Goal: Task Accomplishment & Management: Use online tool/utility

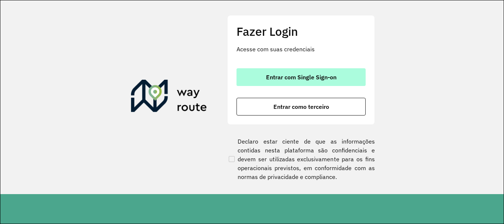
click at [327, 78] on span "Entrar com Single Sign-on" at bounding box center [301, 77] width 70 height 6
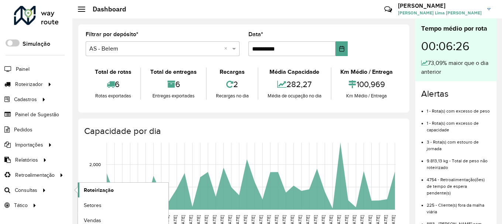
click at [106, 189] on span "Roteirização" at bounding box center [99, 190] width 30 height 8
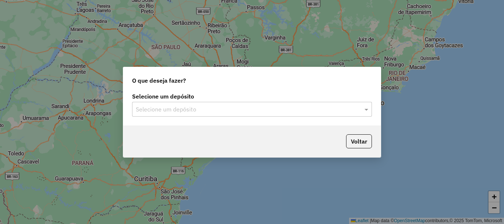
click at [271, 112] on input "text" at bounding box center [245, 109] width 218 height 9
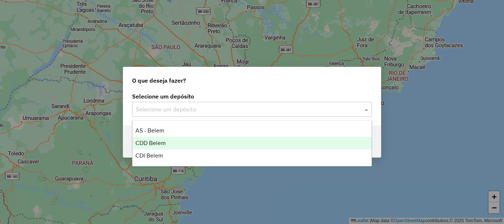
click at [146, 142] on span "CDD Belem" at bounding box center [150, 143] width 30 height 6
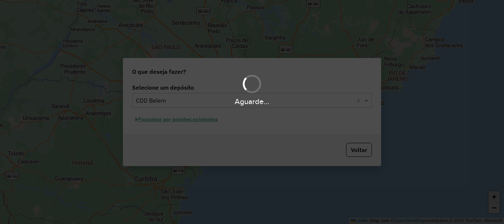
click at [189, 120] on div "Aguarde..." at bounding box center [252, 112] width 504 height 224
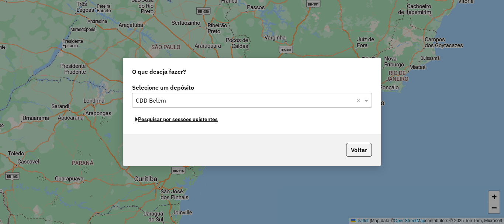
click at [189, 120] on button "Pesquisar por sessões existentes" at bounding box center [176, 119] width 89 height 11
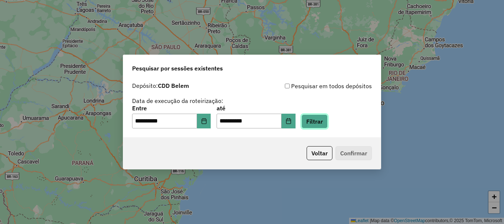
click at [328, 118] on button "Filtrar" at bounding box center [315, 121] width 26 height 14
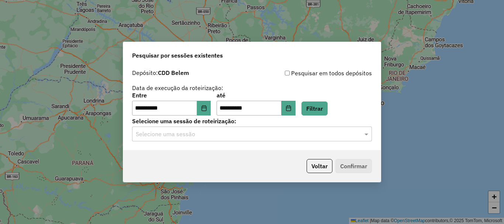
click at [327, 135] on input "text" at bounding box center [245, 134] width 218 height 9
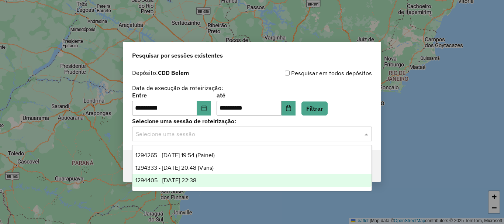
click at [195, 180] on span "1294405 - [DATE] 22:38" at bounding box center [165, 180] width 61 height 6
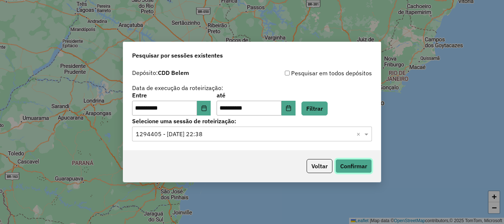
click at [356, 166] on button "Confirmar" at bounding box center [353, 166] width 37 height 14
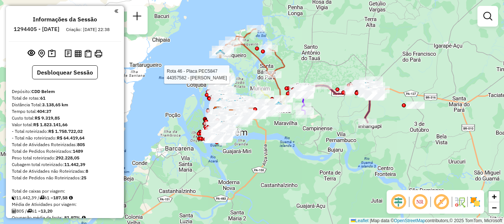
select select "**********"
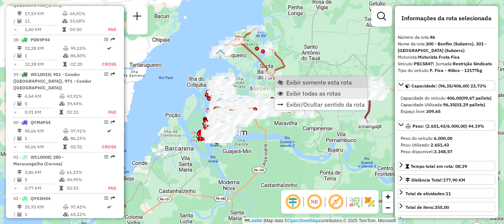
scroll to position [2269, 0]
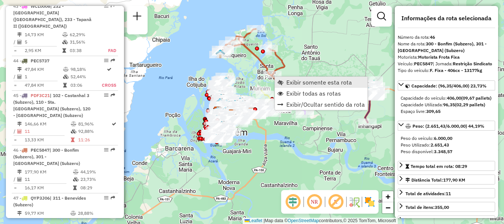
click at [293, 83] on span "Exibir somente esta rota" at bounding box center [319, 82] width 66 height 6
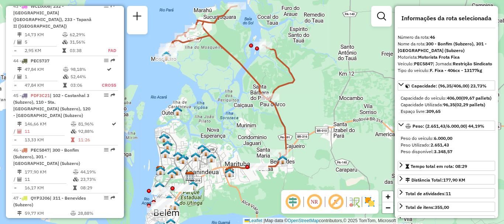
drag, startPoint x: 335, startPoint y: 123, endPoint x: 295, endPoint y: 110, distance: 41.7
click at [296, 110] on div "Janela de atendimento Grade de atendimento Capacidade Transportadoras Veículos …" at bounding box center [252, 112] width 504 height 224
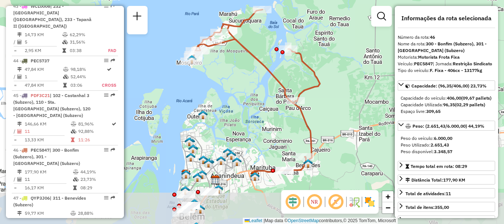
drag, startPoint x: 333, startPoint y: 119, endPoint x: 311, endPoint y: 32, distance: 89.1
click at [312, 33] on div "Janela de atendimento Grade de atendimento Capacidade Transportadoras Veículos …" at bounding box center [252, 112] width 504 height 224
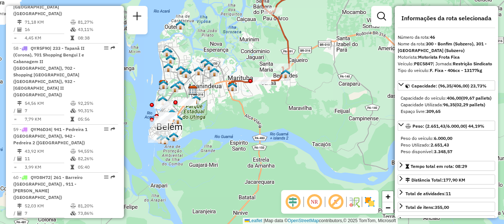
scroll to position [2836, 0]
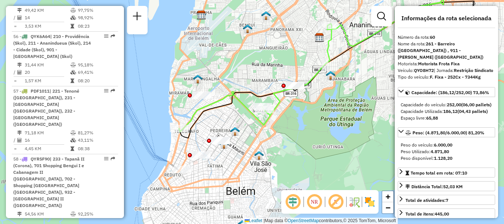
drag, startPoint x: 276, startPoint y: 135, endPoint x: 323, endPoint y: 128, distance: 47.4
click at [323, 128] on div "Janela de atendimento Grade de atendimento Capacidade Transportadoras Veículos …" at bounding box center [252, 112] width 504 height 224
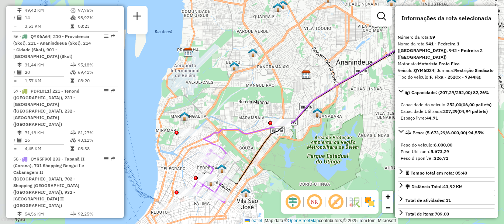
drag, startPoint x: 207, startPoint y: 158, endPoint x: 322, endPoint y: 172, distance: 115.7
click at [322, 172] on div "Janela de atendimento Grade de atendimento Capacidade Transportadoras Veículos …" at bounding box center [252, 112] width 504 height 224
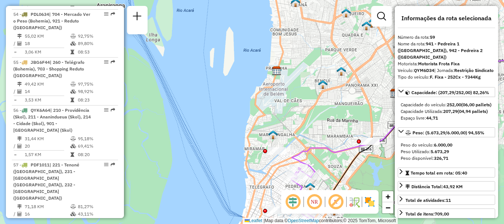
scroll to position [2688, 0]
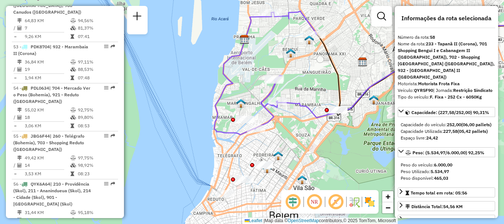
drag, startPoint x: 195, startPoint y: 195, endPoint x: 310, endPoint y: 156, distance: 121.5
click at [310, 156] on div "Janela de atendimento Grade de atendimento Capacidade Transportadoras Veículos …" at bounding box center [252, 112] width 504 height 224
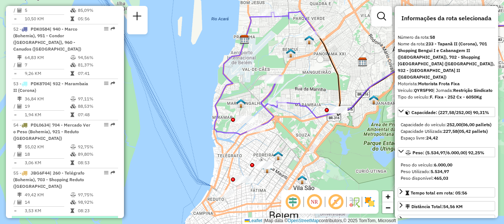
scroll to position [2615, 0]
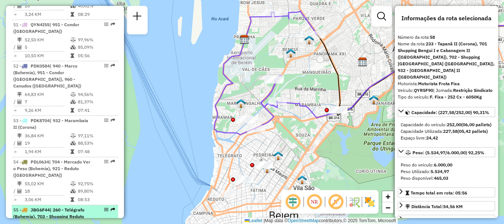
click at [56, 207] on div "55 - JBG6F44 | 260 - Telégrafo (Bohemia), 703 - Shopping Reduto (Bohemia)" at bounding box center [52, 217] width 78 height 20
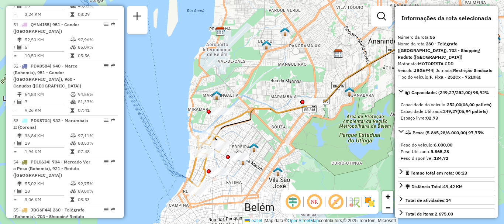
drag, startPoint x: 195, startPoint y: 151, endPoint x: 292, endPoint y: 145, distance: 97.7
click at [293, 145] on div "Janela de atendimento Grade de atendimento Capacidade Transportadoras Veículos …" at bounding box center [252, 112] width 504 height 224
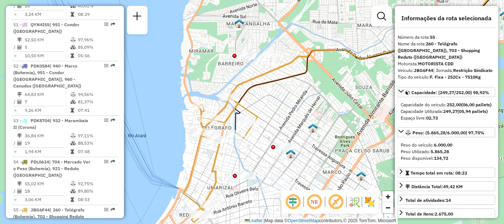
drag, startPoint x: 226, startPoint y: 166, endPoint x: 256, endPoint y: 154, distance: 32.8
click at [256, 154] on div "Janela de atendimento Grade de atendimento Capacidade Transportadoras Veículos …" at bounding box center [252, 112] width 504 height 224
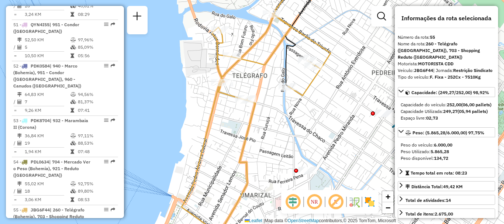
drag, startPoint x: 259, startPoint y: 162, endPoint x: 289, endPoint y: 149, distance: 32.9
click at [289, 149] on div "Janela de atendimento Grade de atendimento Capacidade Transportadoras Veículos …" at bounding box center [252, 112] width 504 height 224
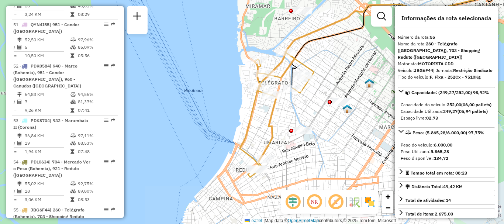
drag, startPoint x: 280, startPoint y: 156, endPoint x: 281, endPoint y: 129, distance: 26.6
click at [281, 129] on div "Janela de atendimento Grade de atendimento Capacidade Transportadoras Veículos …" at bounding box center [252, 112] width 504 height 224
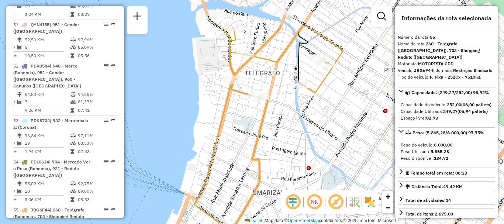
drag, startPoint x: 277, startPoint y: 93, endPoint x: 261, endPoint y: 171, distance: 79.8
click at [262, 170] on div "Janela de atendimento Grade de atendimento Capacidade Transportadoras Veículos …" at bounding box center [252, 112] width 504 height 224
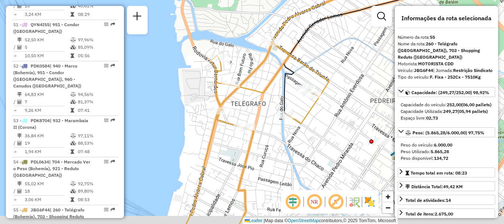
drag, startPoint x: 279, startPoint y: 183, endPoint x: 271, endPoint y: 155, distance: 29.4
click at [272, 155] on div "Janela de atendimento Grade de atendimento Capacidade Transportadoras Veículos …" at bounding box center [252, 112] width 504 height 224
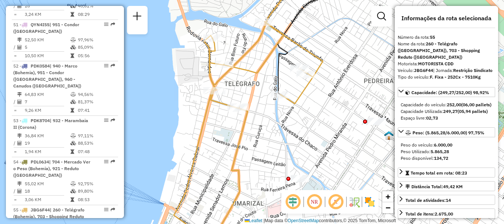
drag, startPoint x: 271, startPoint y: 153, endPoint x: 264, endPoint y: 126, distance: 27.8
click at [264, 126] on div "Janela de atendimento Grade de atendimento Capacidade Transportadoras Veículos …" at bounding box center [252, 112] width 504 height 224
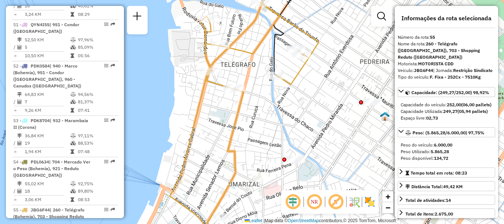
drag, startPoint x: 306, startPoint y: 73, endPoint x: 320, endPoint y: 139, distance: 67.1
click at [320, 139] on div "Janela de atendimento Grade de atendimento Capacidade Transportadoras Veículos …" at bounding box center [252, 112] width 504 height 224
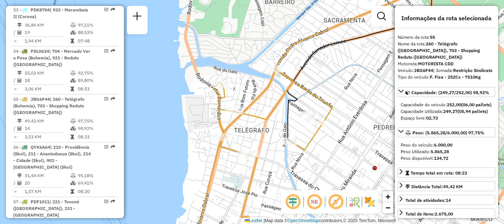
scroll to position [2799, 0]
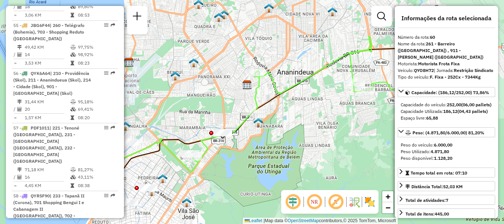
drag, startPoint x: 268, startPoint y: 147, endPoint x: 302, endPoint y: 136, distance: 35.4
click at [302, 136] on div "Janela de atendimento Grade de atendimento Capacidade Transportadoras Veículos …" at bounding box center [252, 112] width 504 height 224
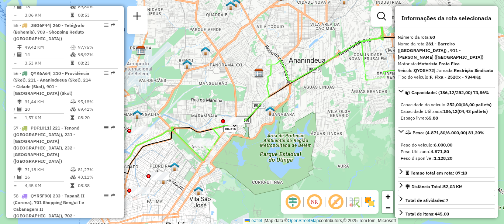
drag, startPoint x: 355, startPoint y: 125, endPoint x: 264, endPoint y: 115, distance: 91.3
click at [267, 116] on div "Janela de atendimento Grade de atendimento Capacidade Transportadoras Veículos …" at bounding box center [252, 112] width 504 height 224
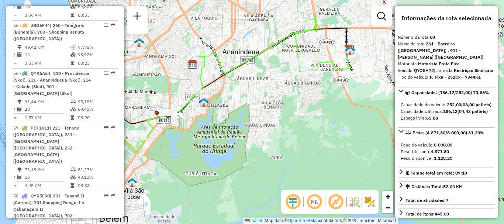
click at [272, 118] on div "Rota 60 - Placa QYO8H72 44338884 - ANTONIO ROBERTO KZAN Janela de atendimento G…" at bounding box center [252, 112] width 504 height 224
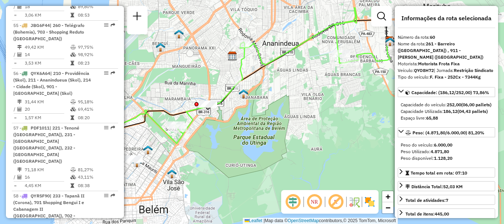
drag, startPoint x: 288, startPoint y: 114, endPoint x: 328, endPoint y: 113, distance: 40.2
click at [327, 113] on div "Janela de atendimento Grade de atendimento Capacidade Transportadoras Veículos …" at bounding box center [252, 112] width 504 height 224
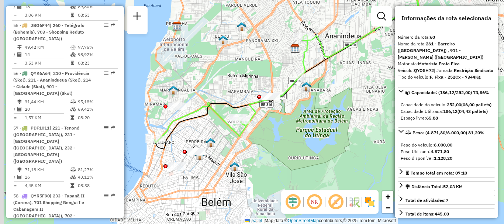
drag, startPoint x: 275, startPoint y: 119, endPoint x: 361, endPoint y: 112, distance: 86.3
click at [354, 111] on div "Janela de atendimento Grade de atendimento Capacidade Transportadoras Veículos …" at bounding box center [252, 112] width 504 height 224
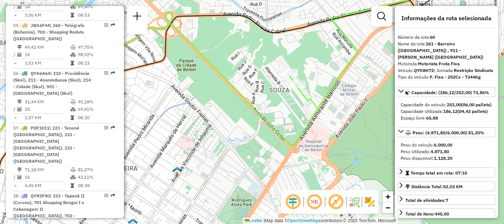
drag, startPoint x: 276, startPoint y: 122, endPoint x: 350, endPoint y: 121, distance: 74.2
click at [349, 121] on div "Janela de atendimento Grade de atendimento Capacidade Transportadoras Veículos …" at bounding box center [252, 112] width 504 height 224
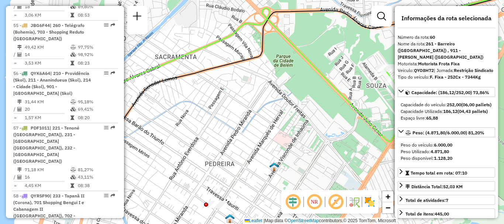
drag, startPoint x: 181, startPoint y: 142, endPoint x: 312, endPoint y: 144, distance: 131.0
click at [312, 144] on div "Janela de atendimento Grade de atendimento Capacidade Transportadoras Veículos …" at bounding box center [252, 112] width 504 height 224
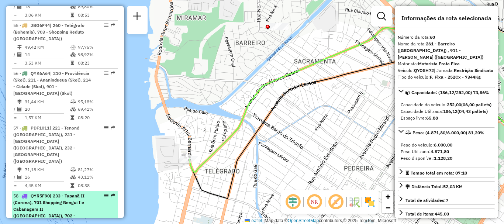
scroll to position [2762, 0]
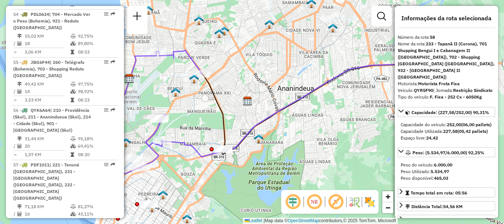
drag, startPoint x: 189, startPoint y: 124, endPoint x: 328, endPoint y: 145, distance: 141.2
click at [325, 145] on div "Rota 58 - Placa QYR5F90 44399475 - ROXY BAR Janela de atendimento Grade de aten…" at bounding box center [252, 112] width 504 height 224
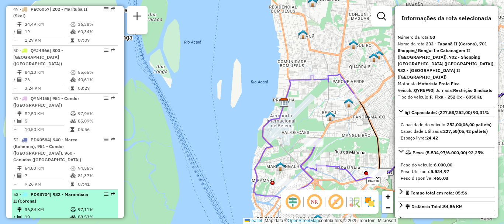
scroll to position [2467, 0]
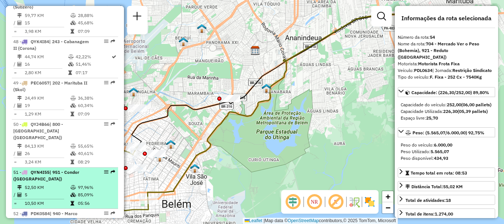
click at [65, 200] on td "10,50 KM" at bounding box center [47, 203] width 46 height 7
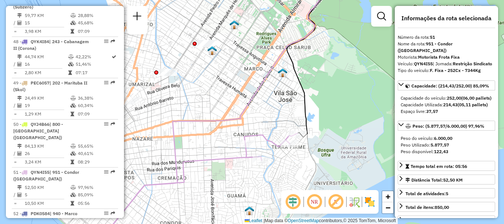
drag, startPoint x: 257, startPoint y: 176, endPoint x: 254, endPoint y: 130, distance: 46.2
click at [254, 130] on div "Janela de atendimento Grade de atendimento Capacidade Transportadoras Veículos …" at bounding box center [252, 112] width 504 height 224
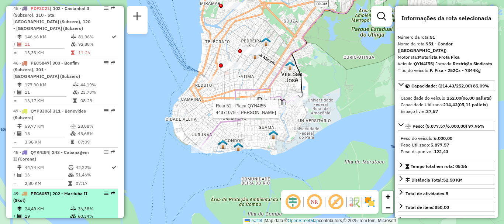
scroll to position [2282, 0]
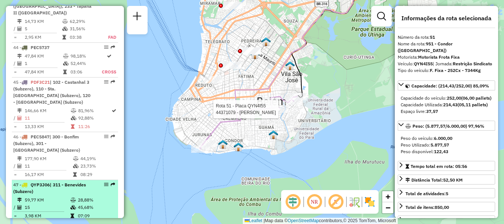
click at [55, 196] on td "59,77 KM" at bounding box center [47, 199] width 46 height 7
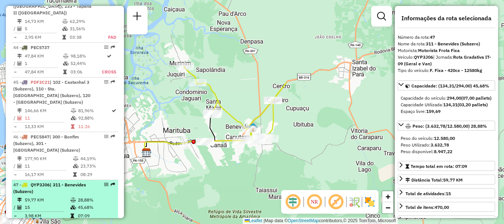
scroll to position [2209, 0]
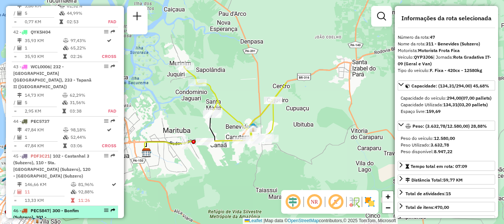
click at [58, 208] on span "| 300 - Bonfim (Subzero), 301 - Ilha do Mosqueiro (Subzero)" at bounding box center [46, 217] width 67 height 19
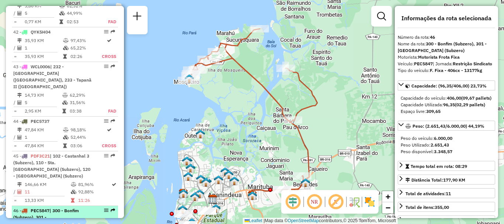
scroll to position [2172, 0]
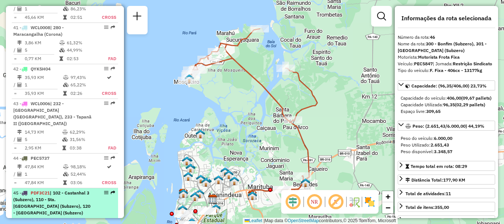
click at [75, 190] on span "| 102 - Castanhal 3 (Subzero), 110 - Sta. Isabel do Pará (Subzero), 120 - Inham…" at bounding box center [51, 202] width 77 height 25
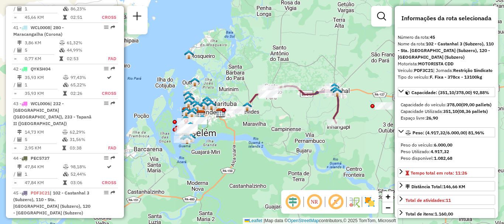
drag, startPoint x: 342, startPoint y: 107, endPoint x: 314, endPoint y: 106, distance: 27.7
click at [317, 107] on icon at bounding box center [302, 104] width 71 height 37
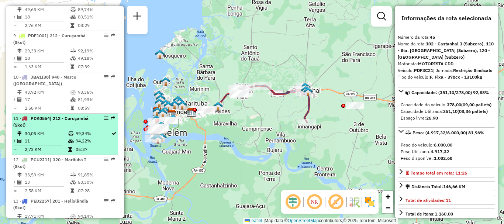
scroll to position [658, 0]
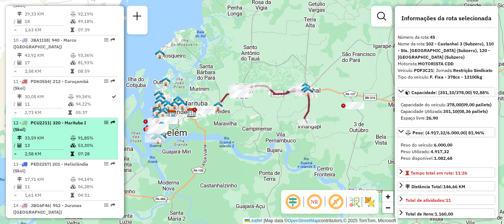
click at [65, 133] on div "12 - PCU2J11 | 320 - Marituba I (Skol)" at bounding box center [52, 126] width 78 height 13
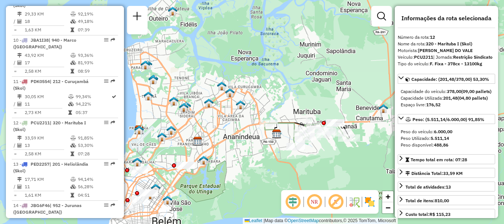
drag, startPoint x: 330, startPoint y: 160, endPoint x: 314, endPoint y: 148, distance: 19.7
click at [314, 148] on div "Janela de atendimento Grade de atendimento Capacidade Transportadoras Veículos …" at bounding box center [252, 112] width 504 height 224
